Goal: Task Accomplishment & Management: Manage account settings

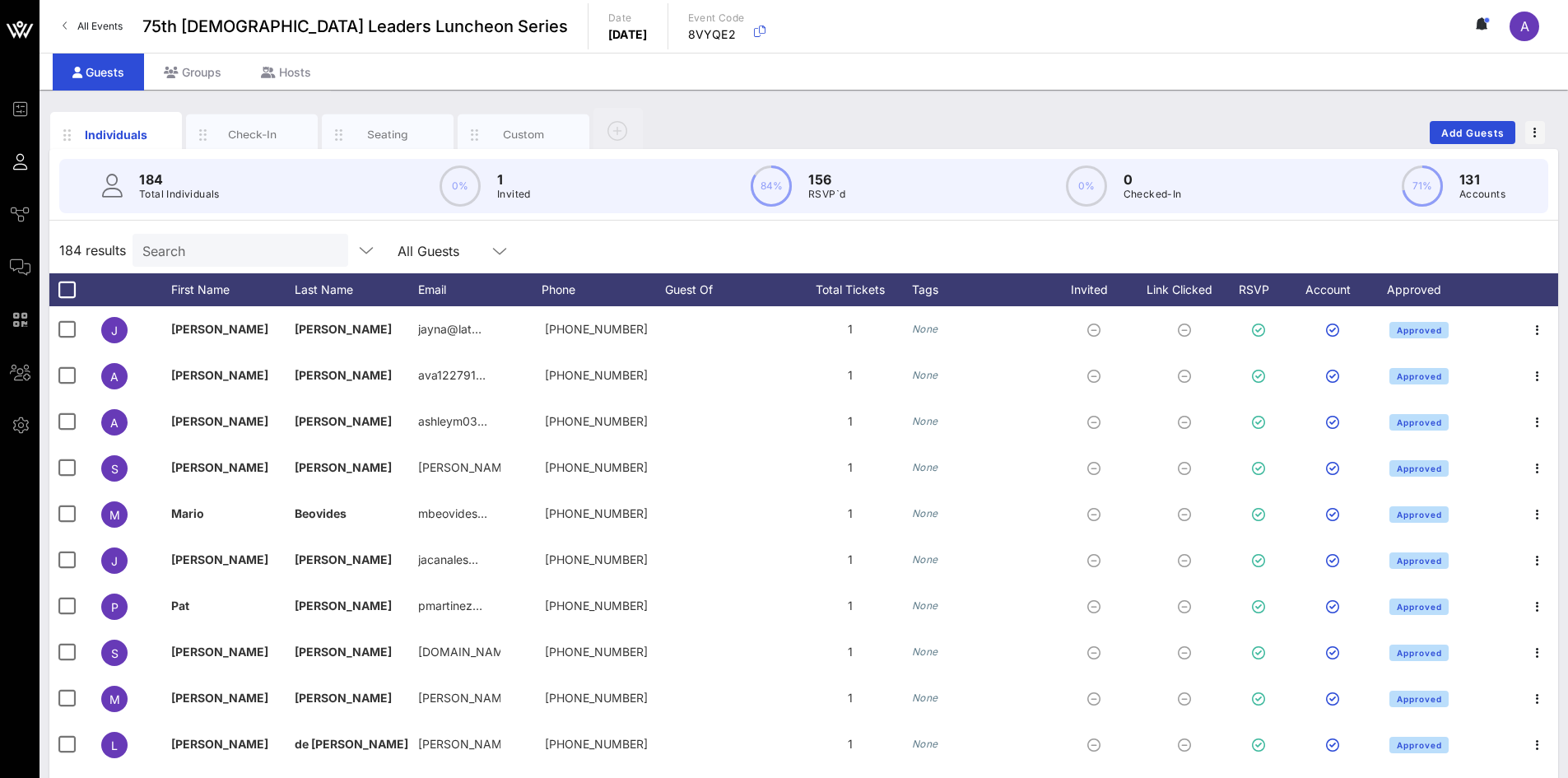
click at [238, 243] on input "Search" at bounding box center [238, 250] width 193 height 21
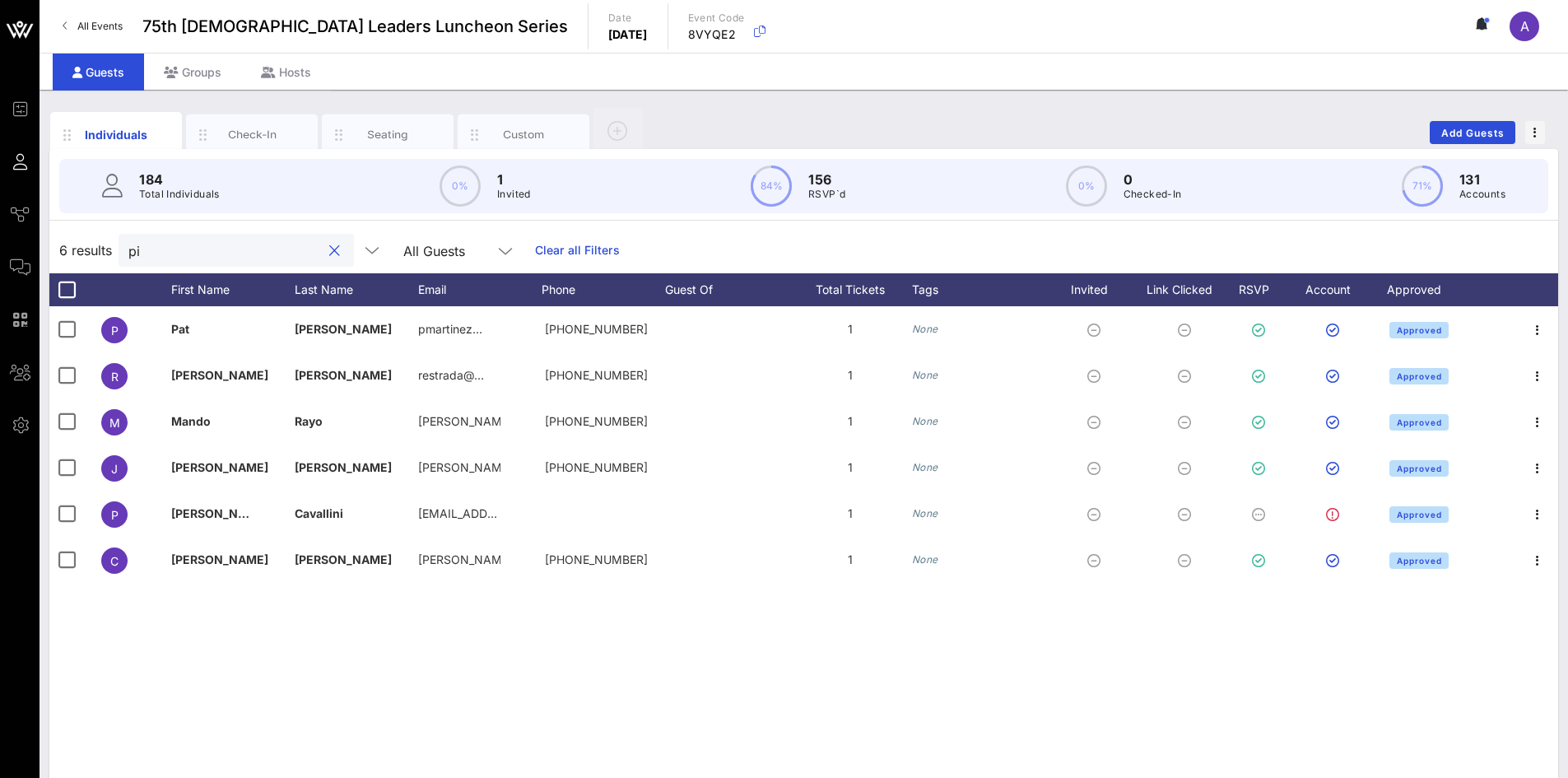
type input "p"
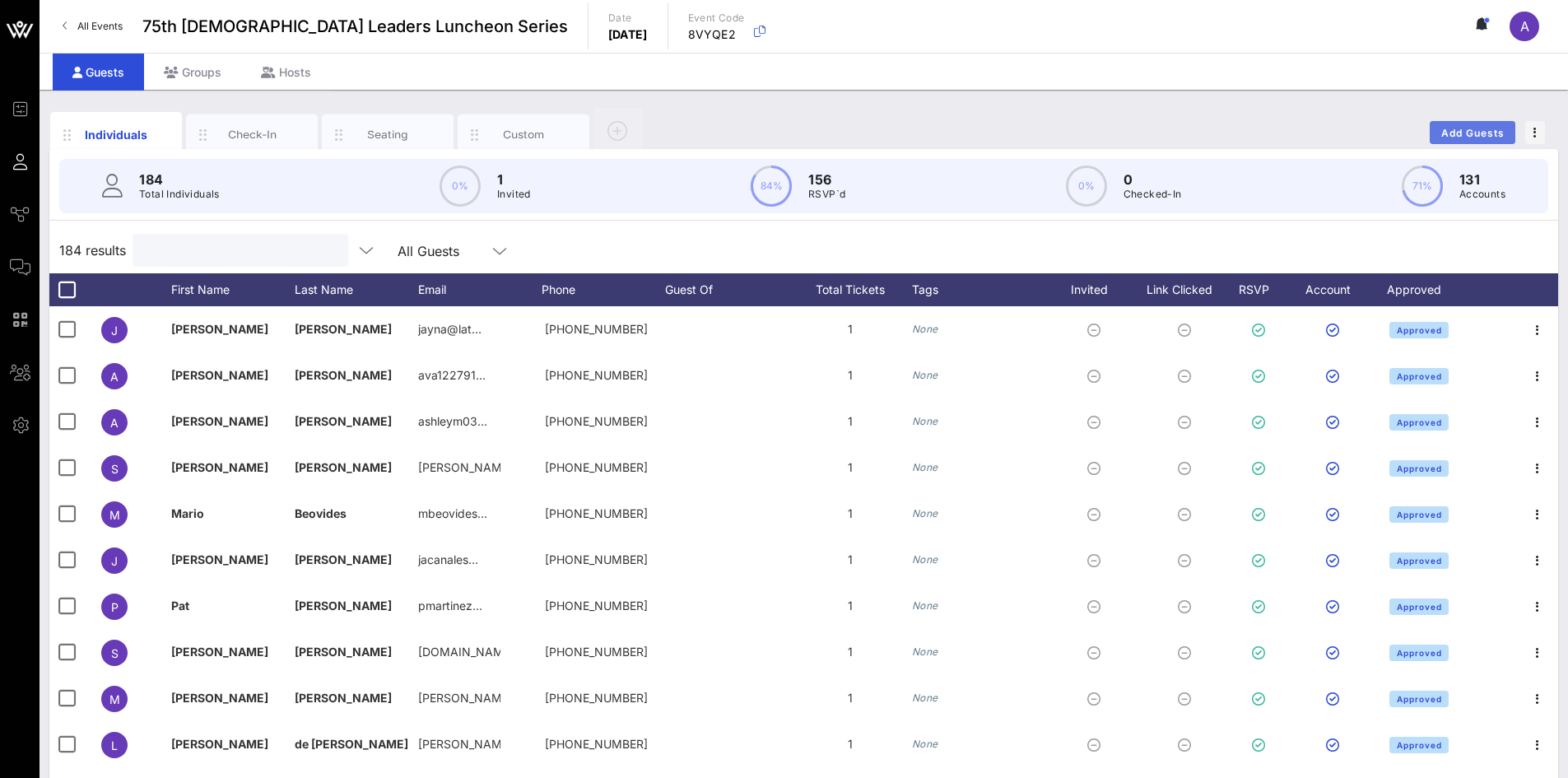
click at [1488, 131] on span "Add Guests" at bounding box center [1473, 133] width 65 height 12
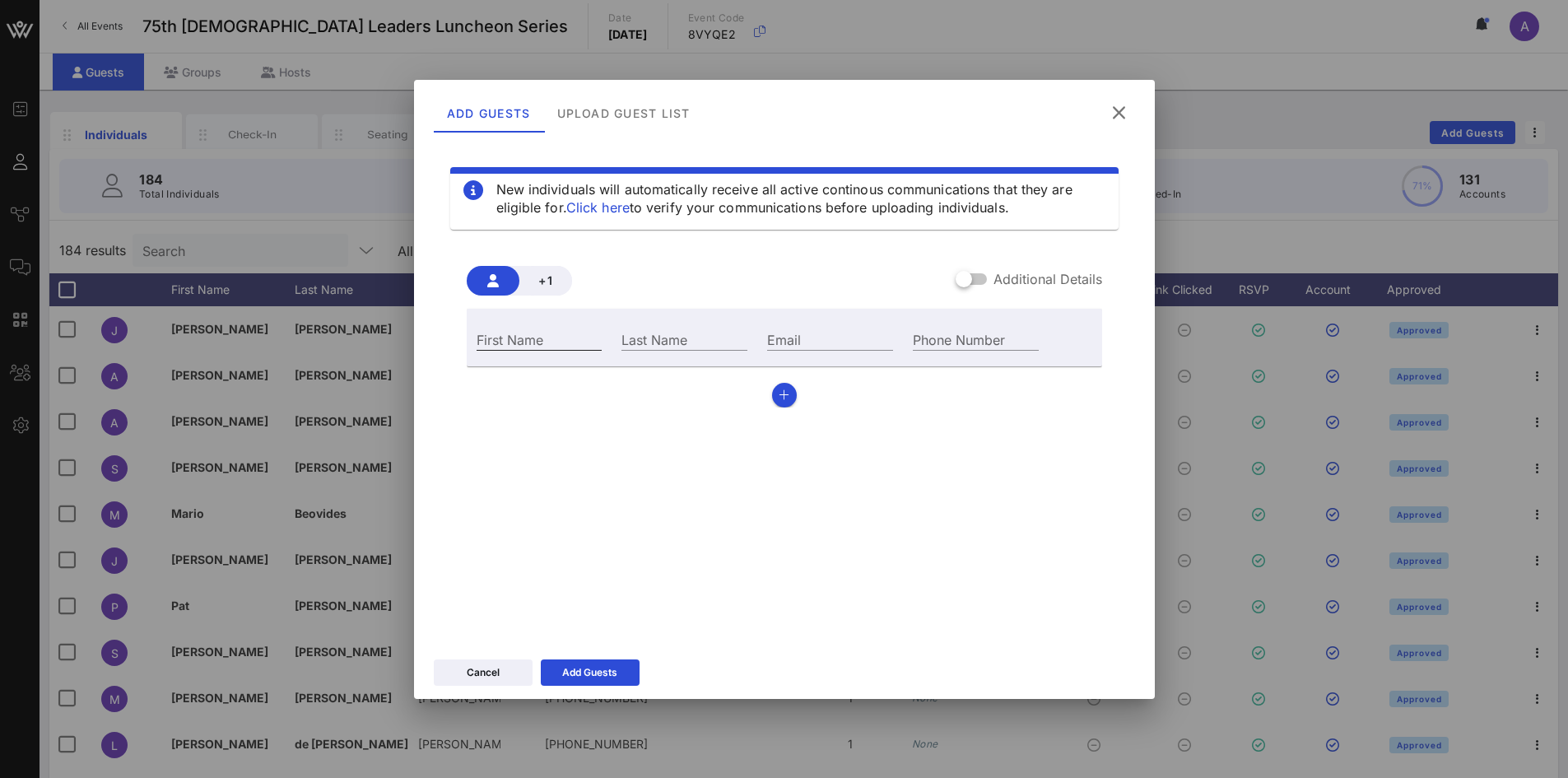
click at [553, 335] on input "First Name" at bounding box center [540, 339] width 126 height 21
paste input "[PERSON_NAME]"
drag, startPoint x: 554, startPoint y: 338, endPoint x: 500, endPoint y: 338, distance: 54.0
click at [500, 338] on input "[PERSON_NAME]" at bounding box center [540, 339] width 126 height 21
type input "Ixel"
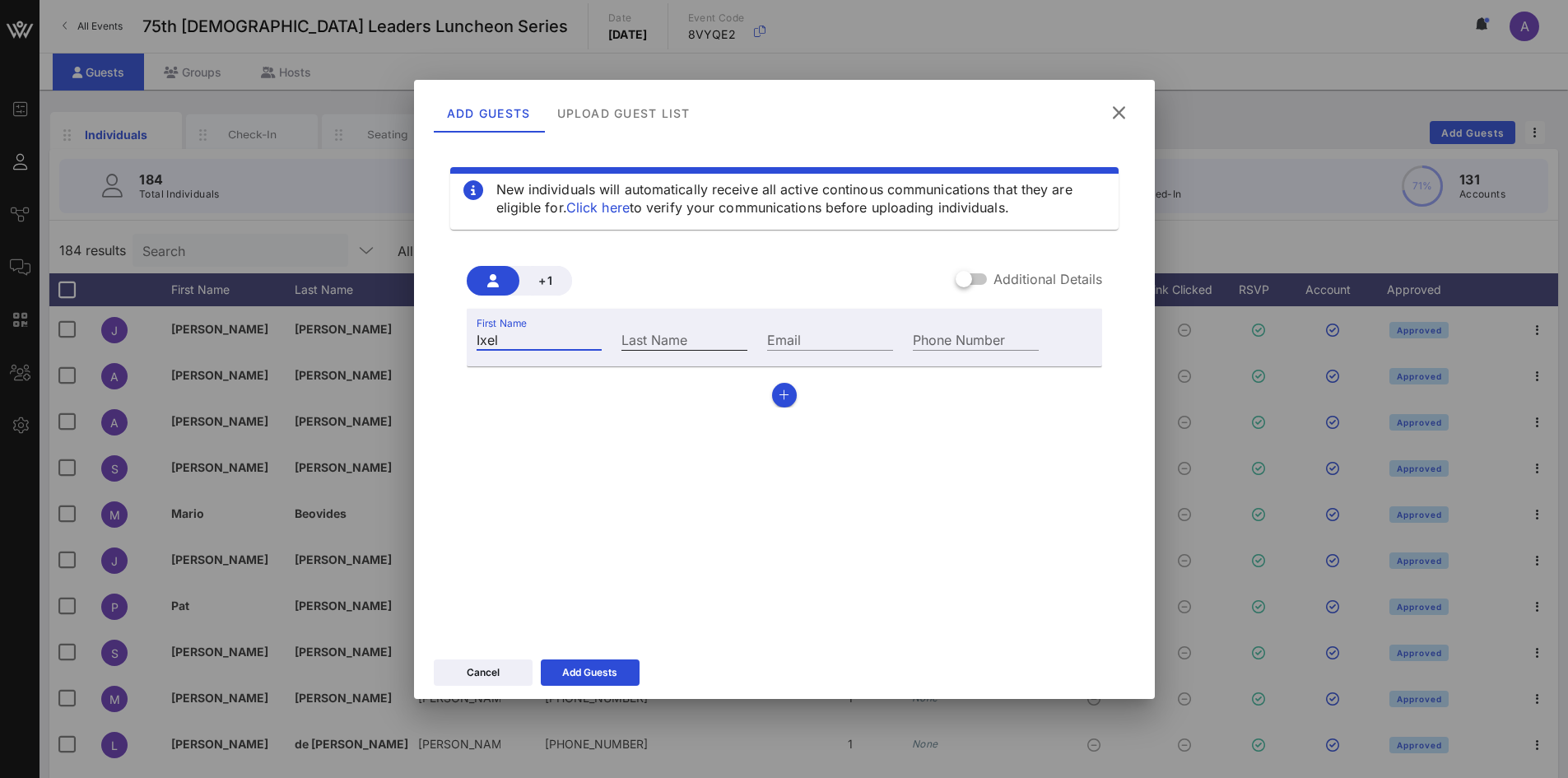
click at [635, 332] on div "Last Name" at bounding box center [684, 339] width 126 height 21
paste input "[PERSON_NAME]"
type input "[PERSON_NAME]"
click at [832, 344] on input "Email" at bounding box center [830, 339] width 126 height 21
paste input "[EMAIL_ADDRESS][DOMAIN_NAME]"
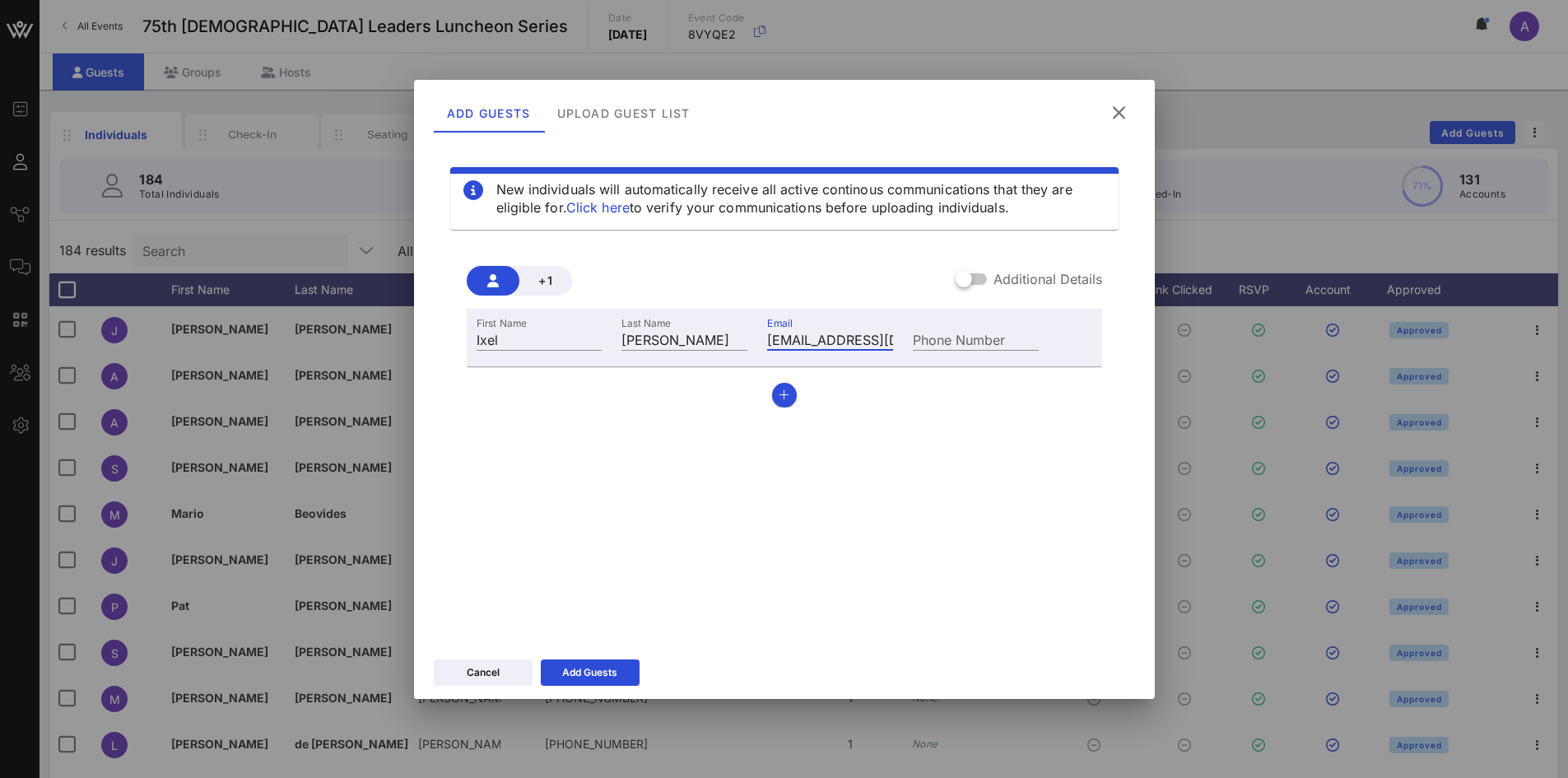
scroll to position [0, 26]
type input "[EMAIL_ADDRESS][DOMAIN_NAME]"
click at [588, 671] on icon at bounding box center [590, 672] width 15 height 15
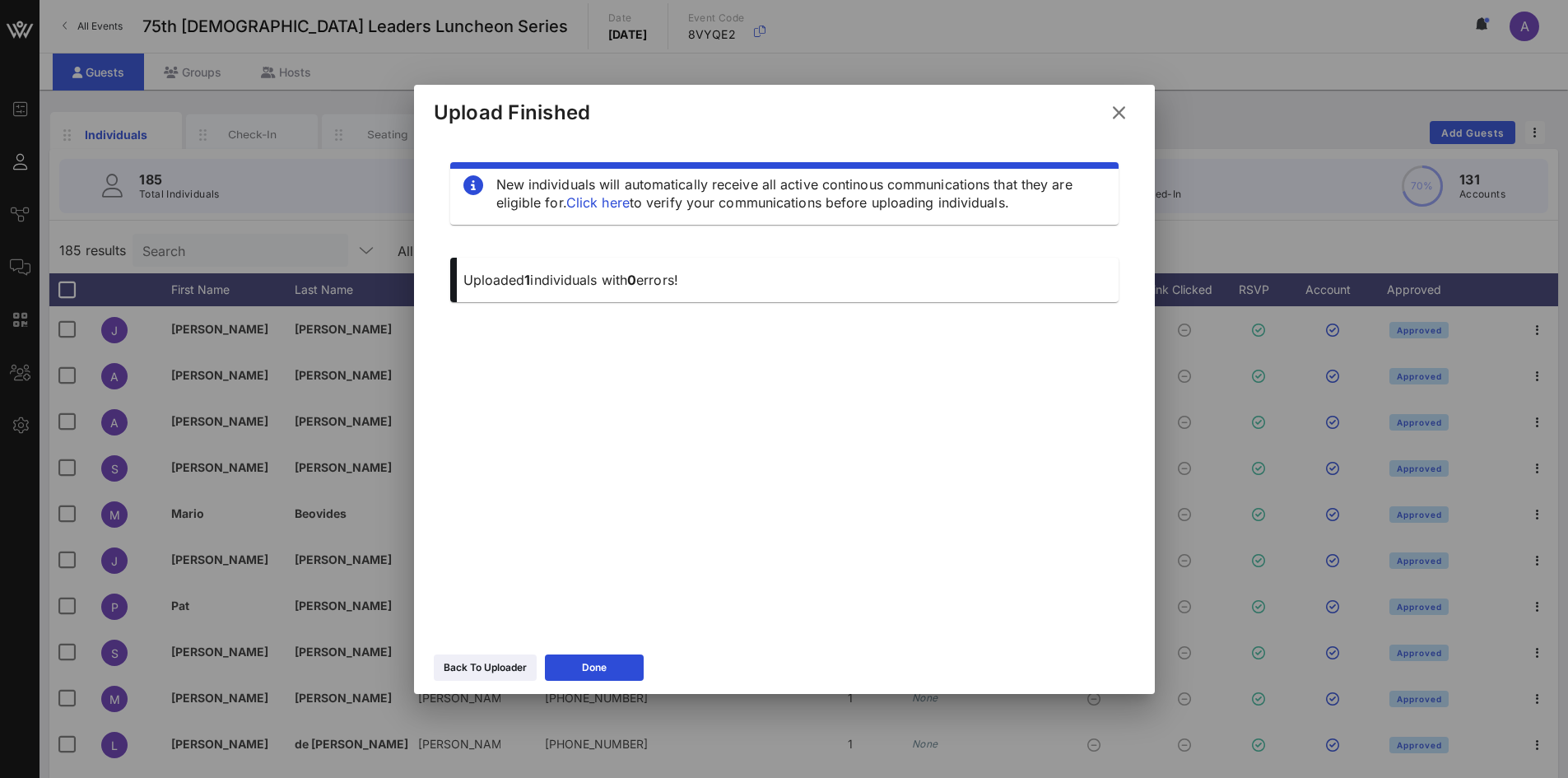
click at [1118, 103] on icon at bounding box center [1118, 112] width 24 height 26
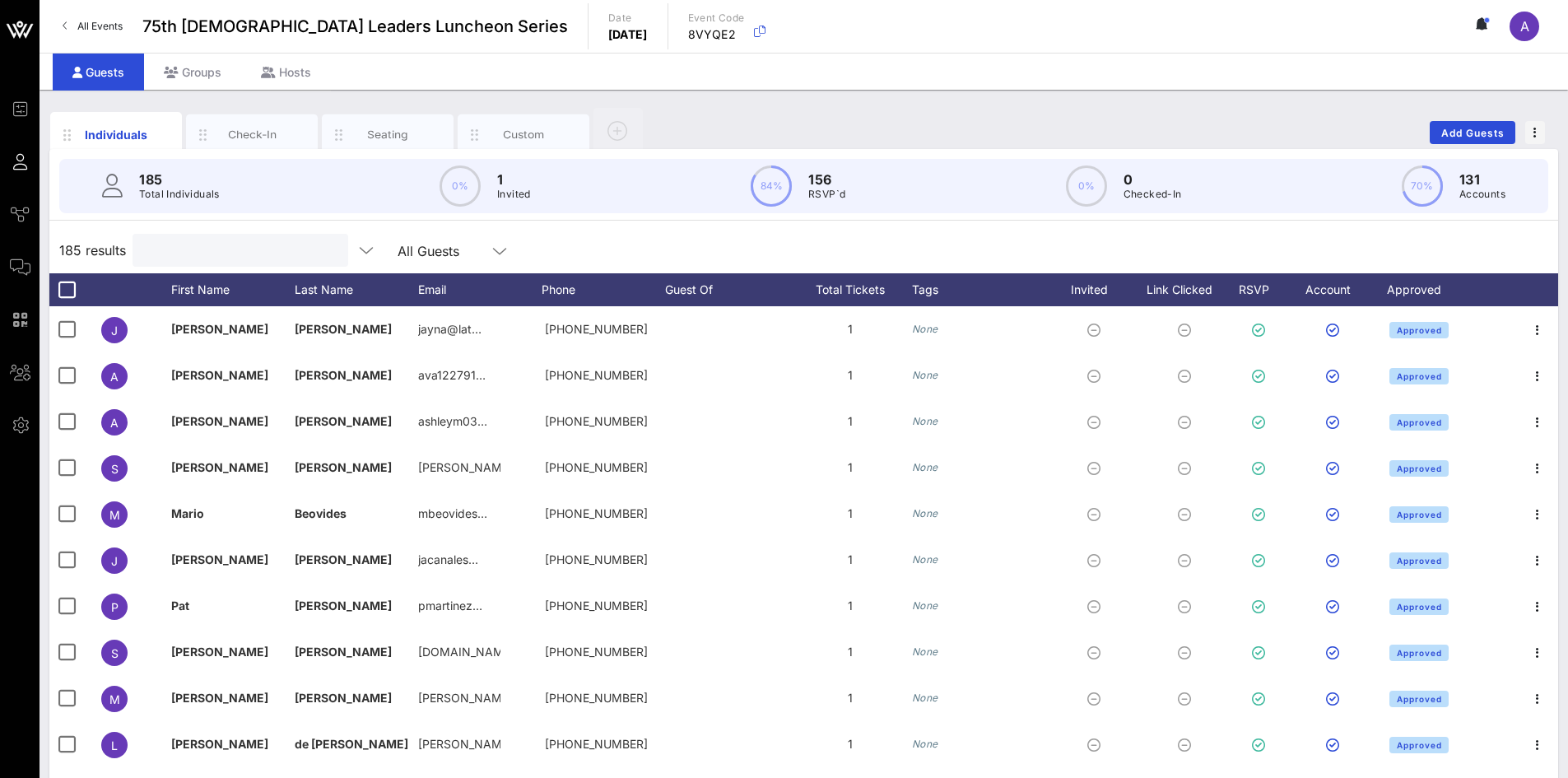
click at [234, 244] on input "text" at bounding box center [238, 250] width 193 height 21
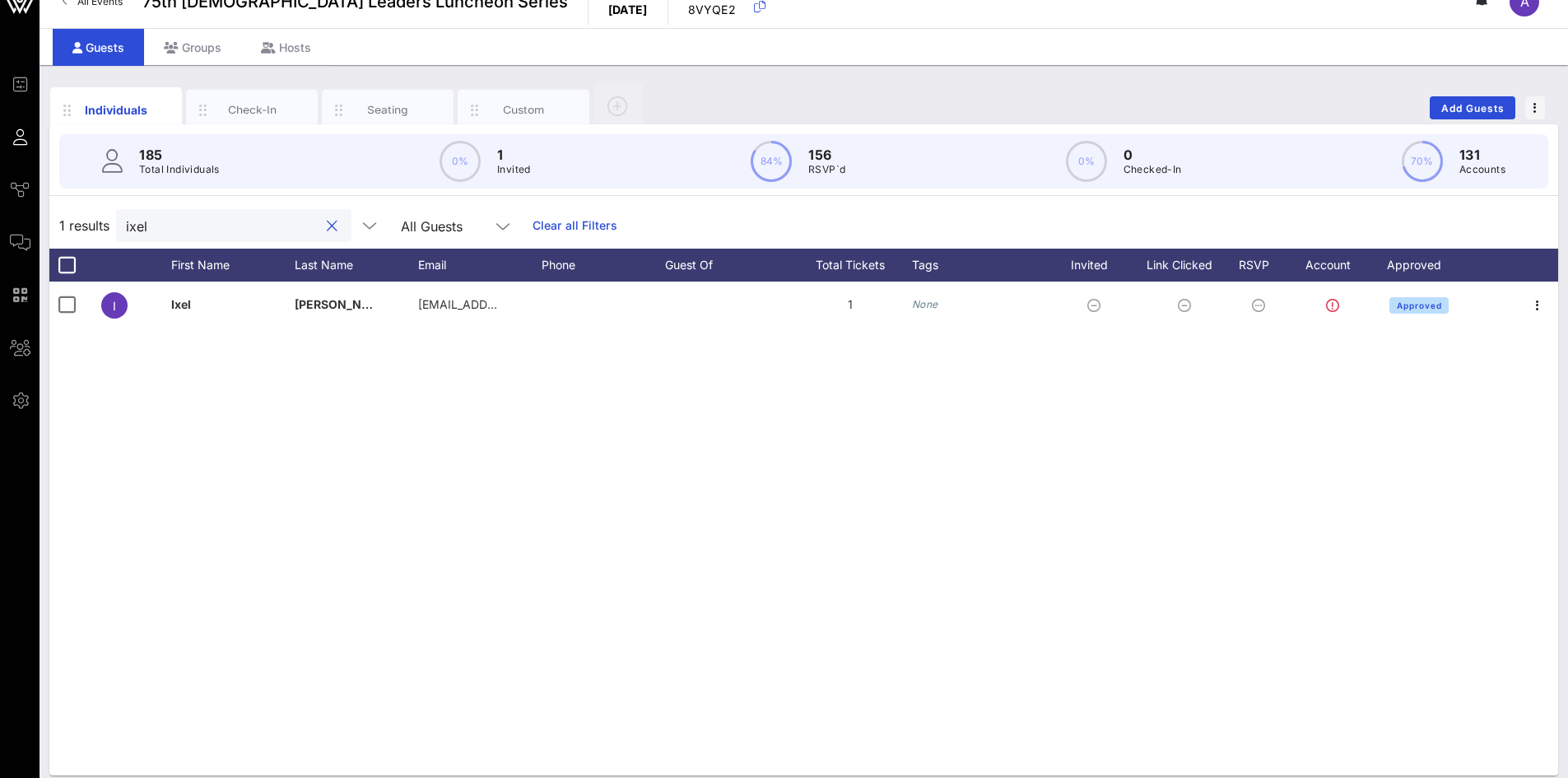
scroll to position [39, 0]
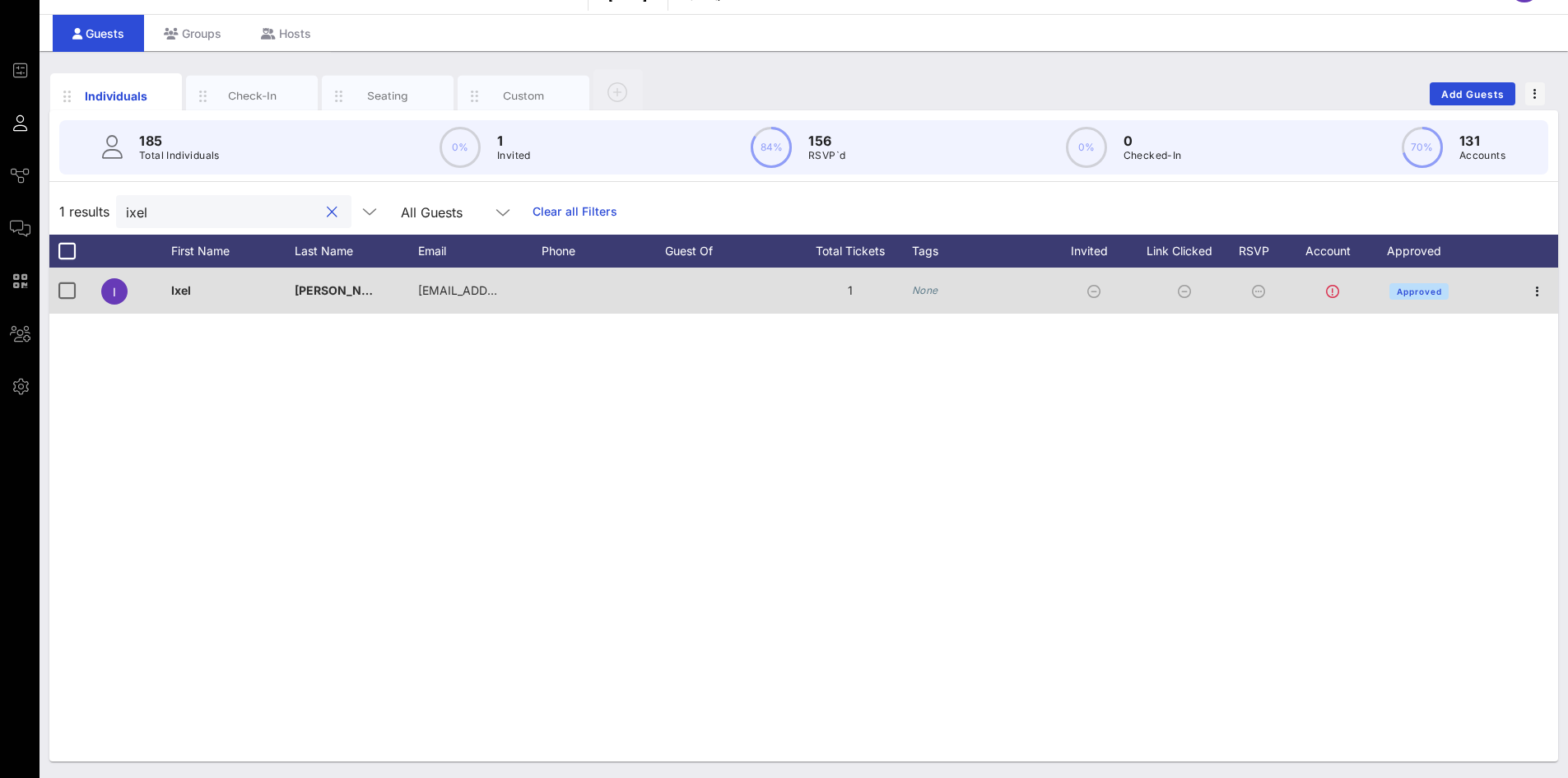
type input "ixel"
click at [1329, 288] on icon at bounding box center [1333, 291] width 13 height 13
click at [1331, 287] on icon at bounding box center [1333, 291] width 13 height 13
click at [1541, 290] on icon "button" at bounding box center [1537, 291] width 20 height 20
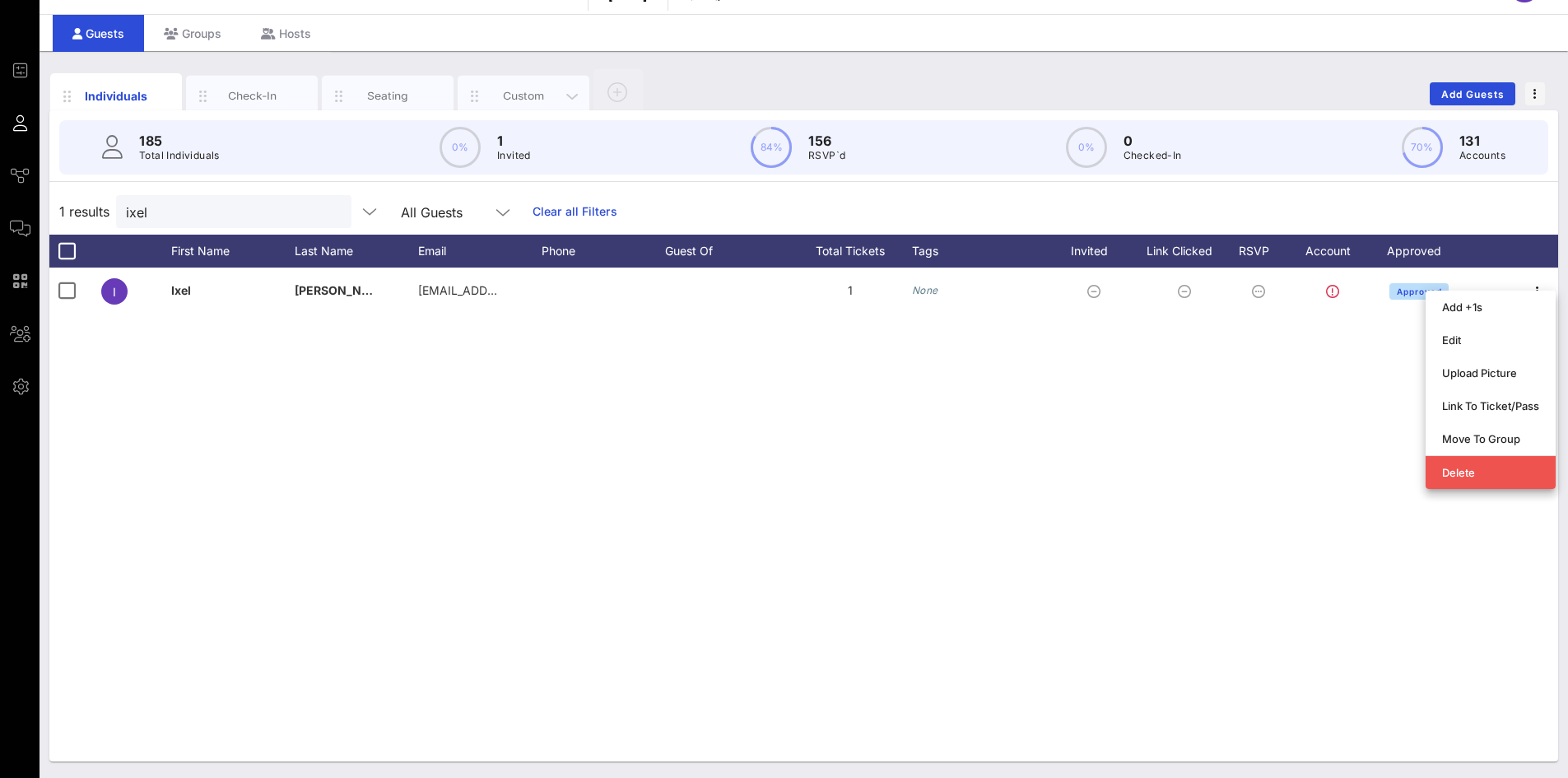
click at [521, 92] on div "Custom" at bounding box center [524, 96] width 74 height 15
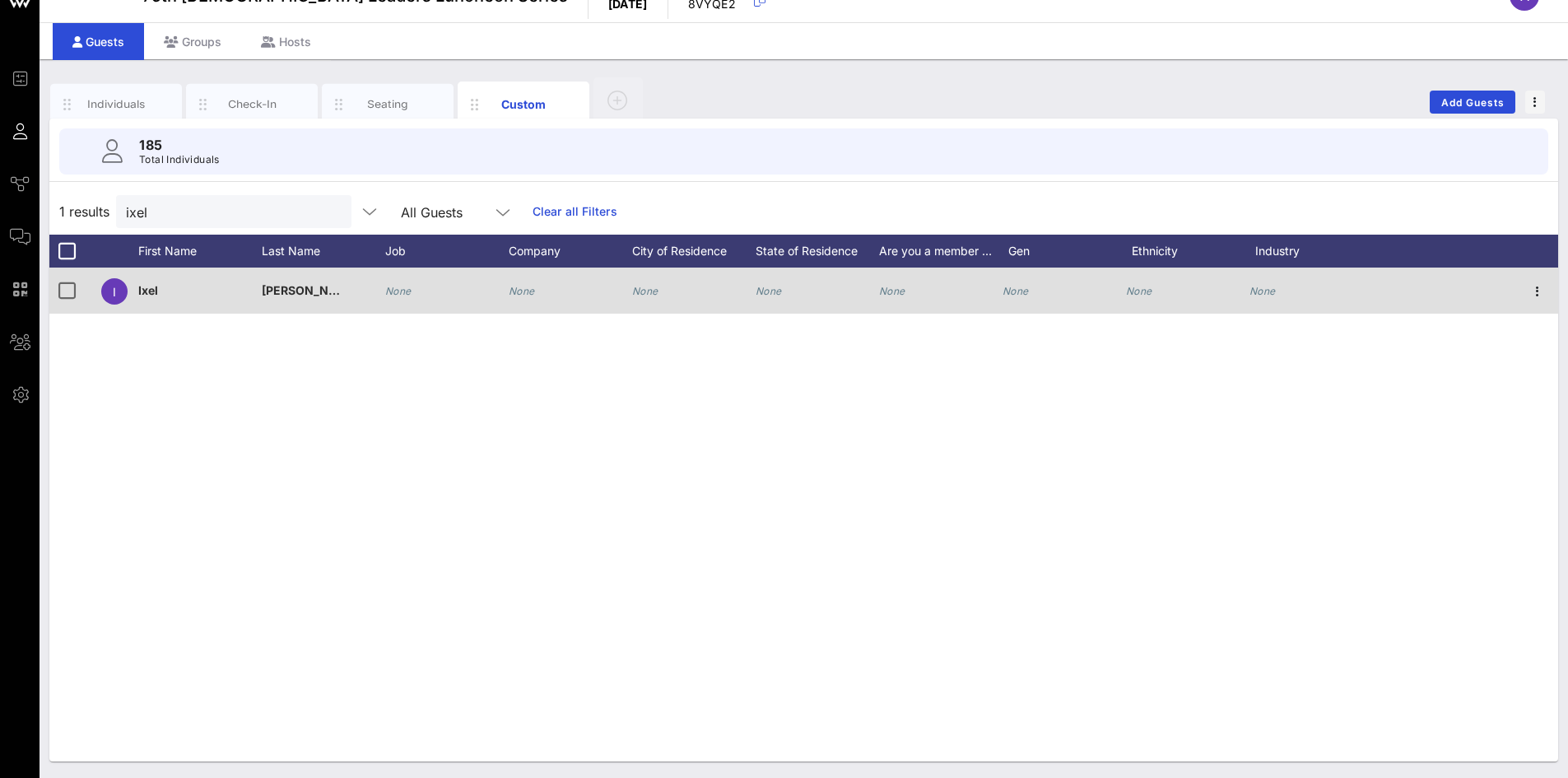
click at [515, 294] on icon "None" at bounding box center [522, 291] width 27 height 12
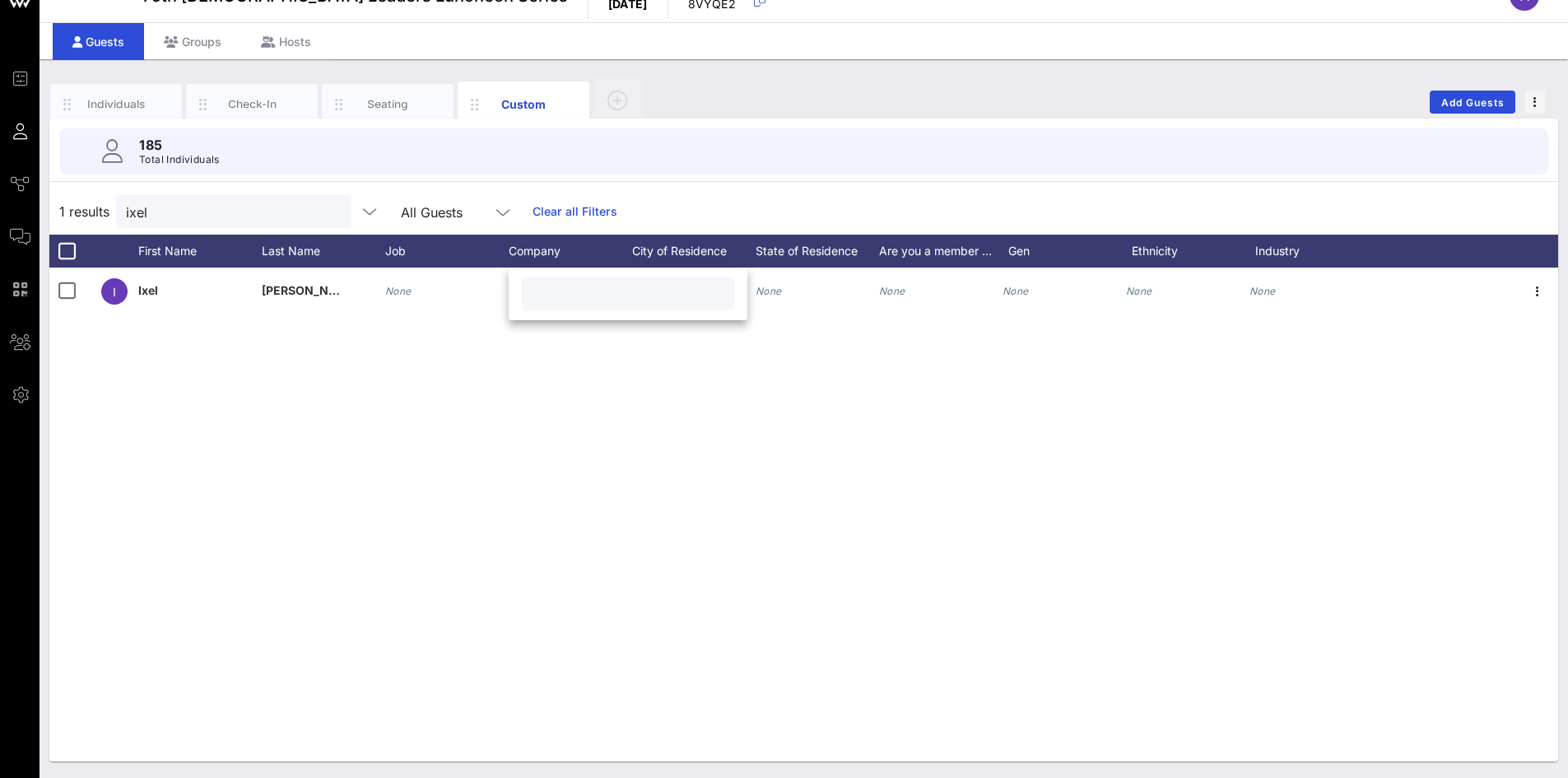
paste input "[GEOGRAPHIC_DATA]"
type input "[GEOGRAPHIC_DATA]"
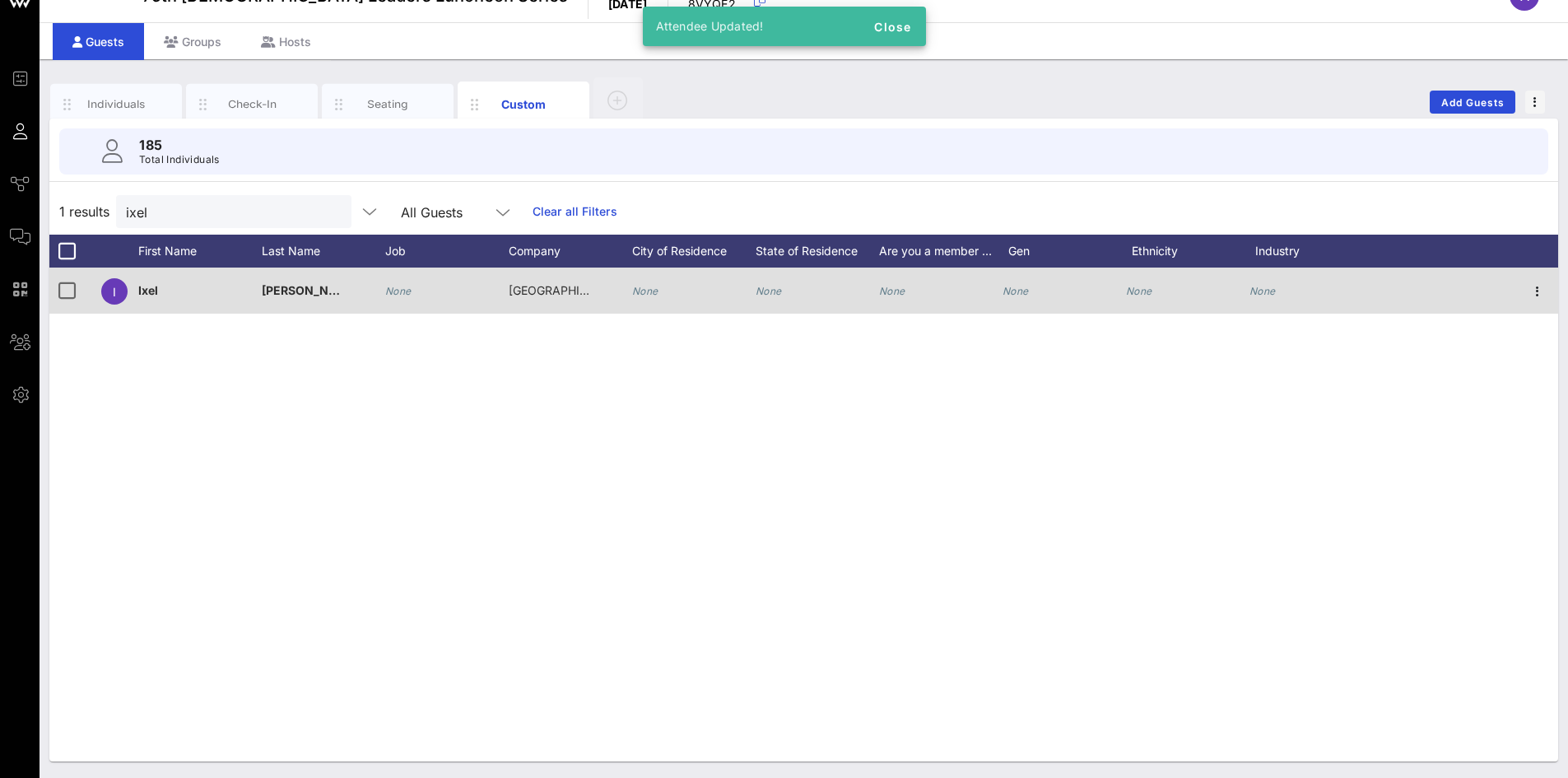
click at [1014, 293] on icon "None" at bounding box center [1016, 291] width 27 height 12
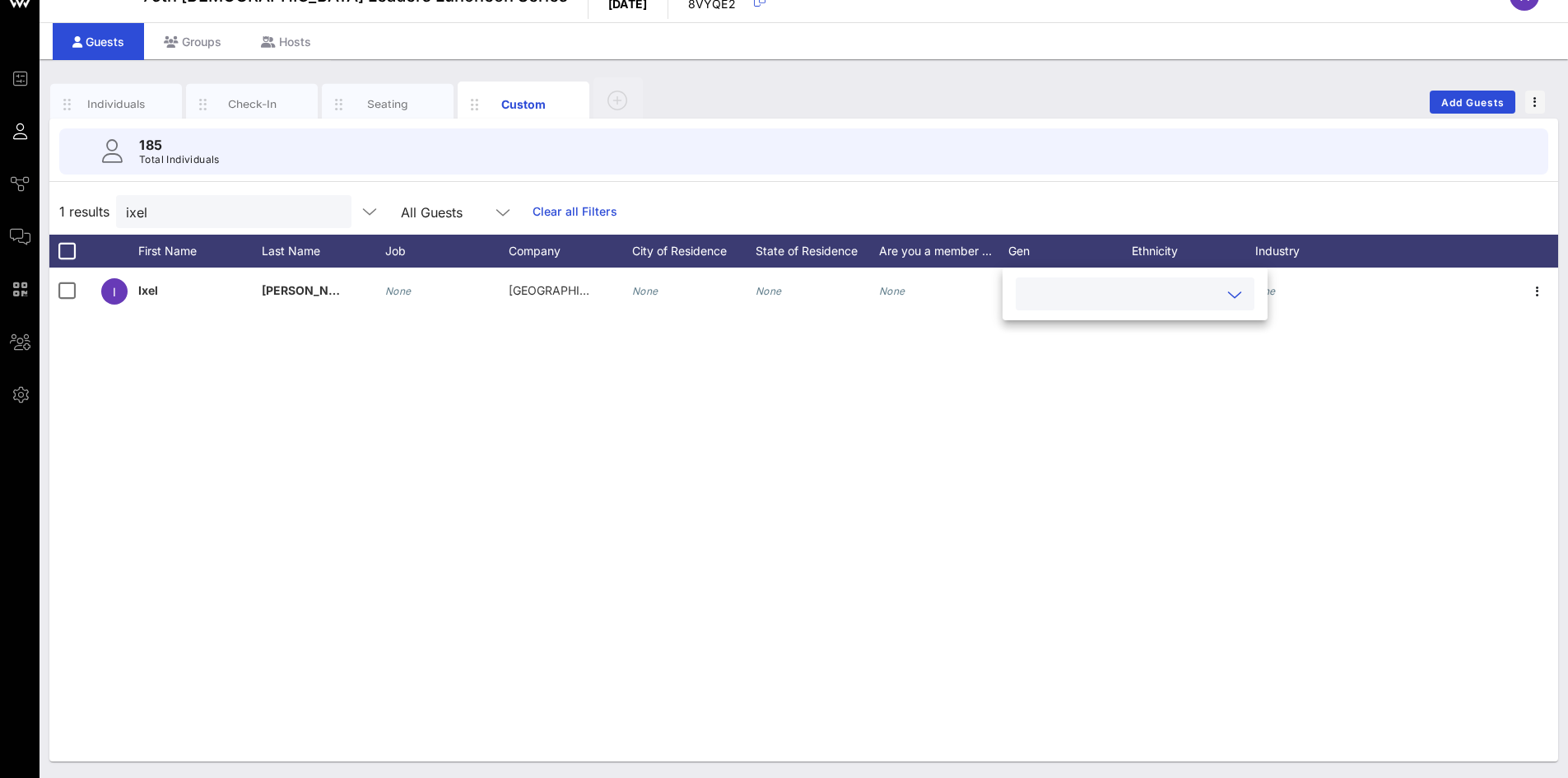
click at [1069, 278] on div at bounding box center [1136, 294] width 219 height 33
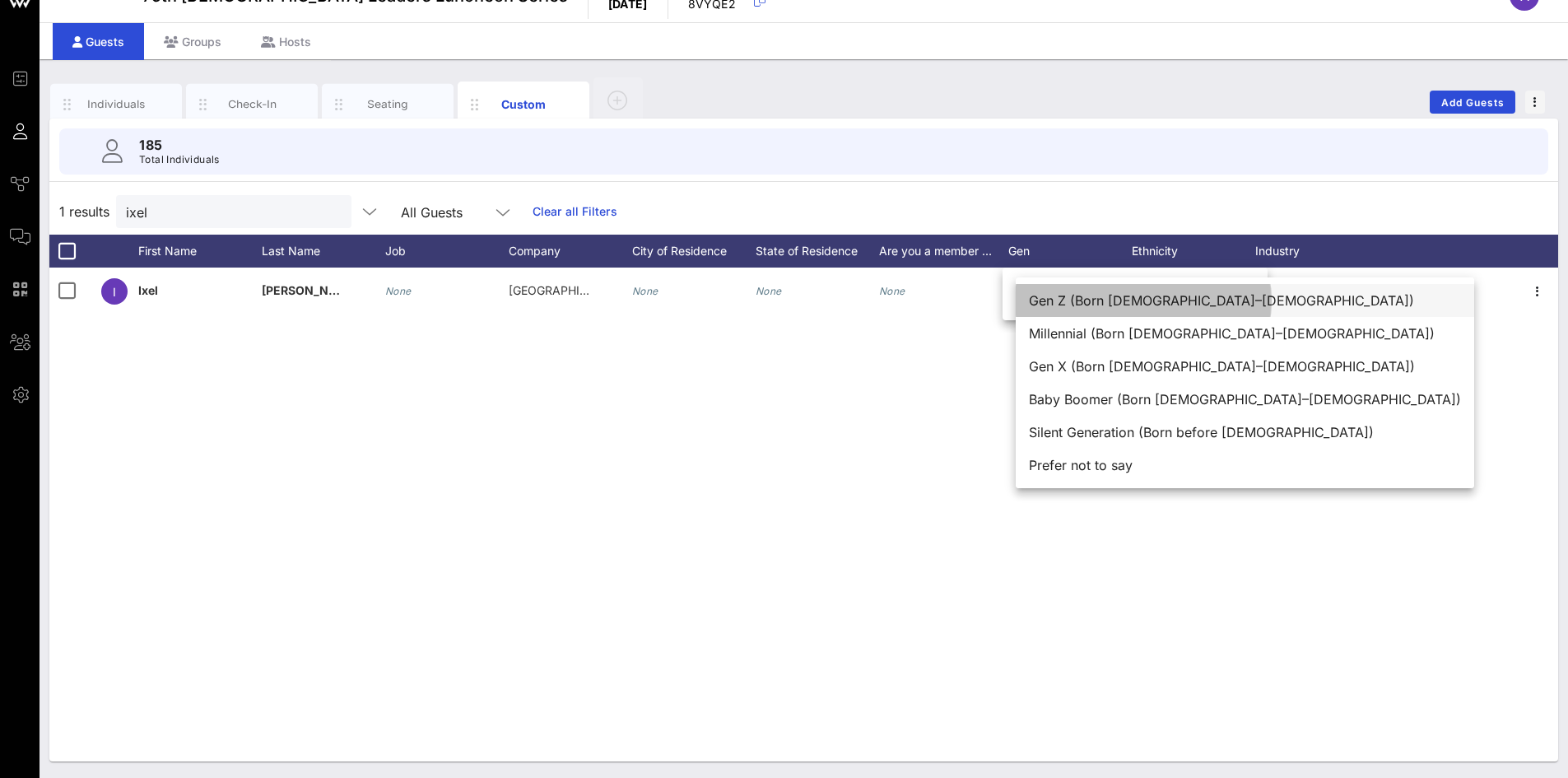
click at [1091, 304] on div "Gen Z (Born [DEMOGRAPHIC_DATA]–[DEMOGRAPHIC_DATA])" at bounding box center [1244, 301] width 458 height 33
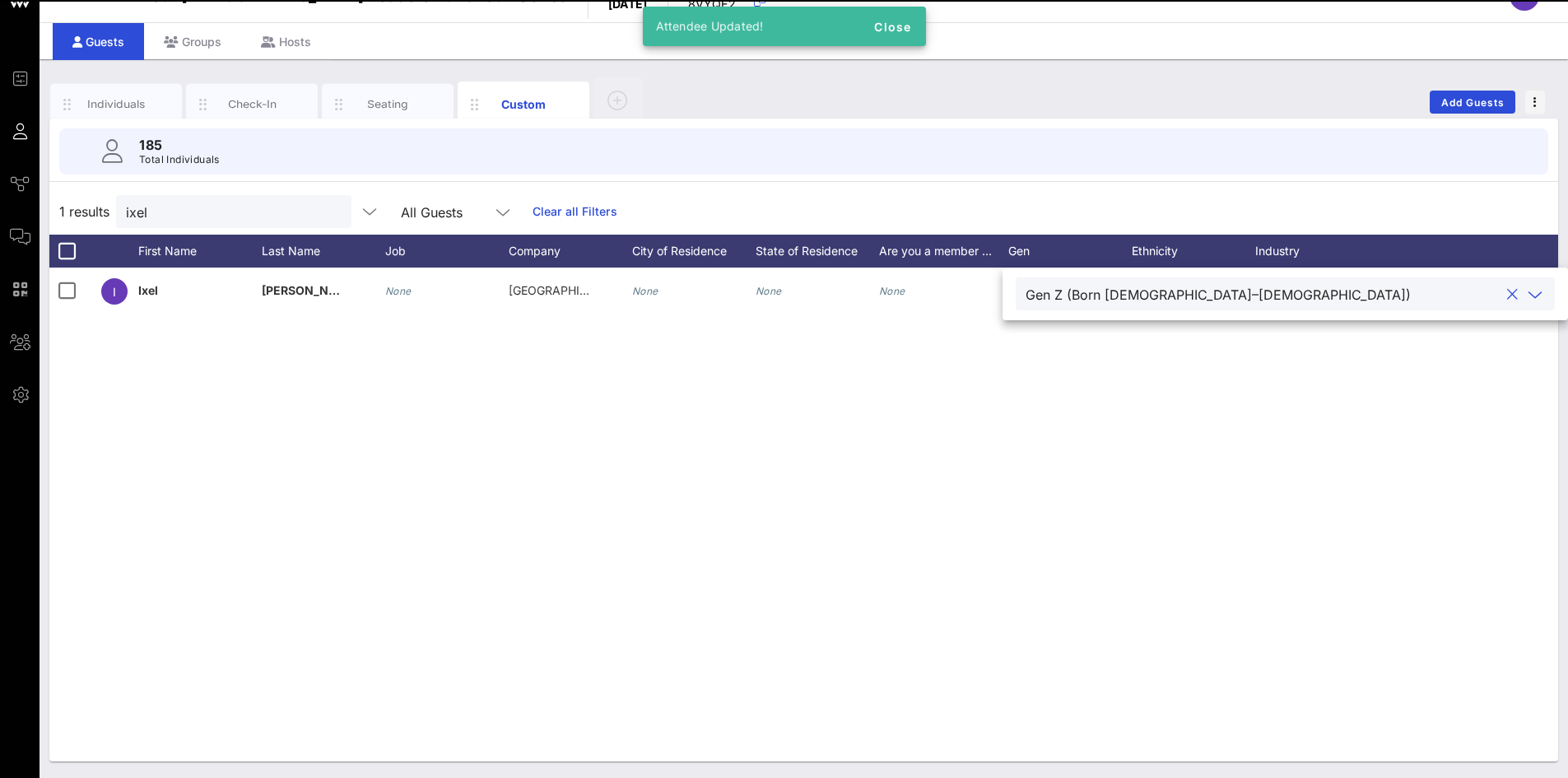
click at [1320, 484] on div "I [PERSON_NAME] None [GEOGRAPHIC_DATA] None None None Gen Z (Born [DEMOGRAPHIC_…" at bounding box center [804, 514] width 1509 height 494
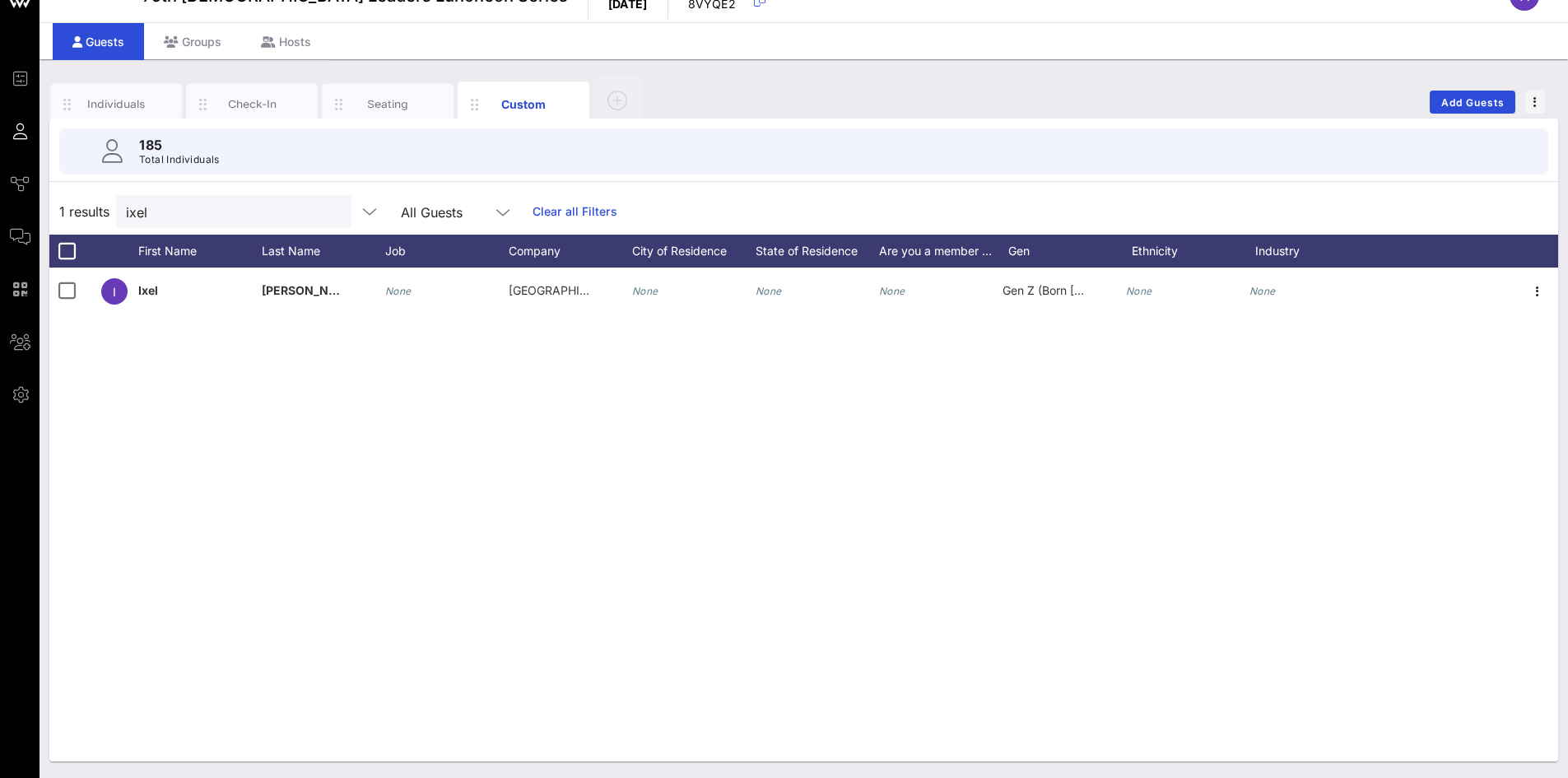
click at [596, 541] on div "I [PERSON_NAME] None [GEOGRAPHIC_DATA] None None None Gen Z (Born [DEMOGRAPHIC_…" at bounding box center [804, 514] width 1509 height 494
click at [327, 208] on button "clear icon" at bounding box center [332, 212] width 10 height 16
